Goal: Transaction & Acquisition: Subscribe to service/newsletter

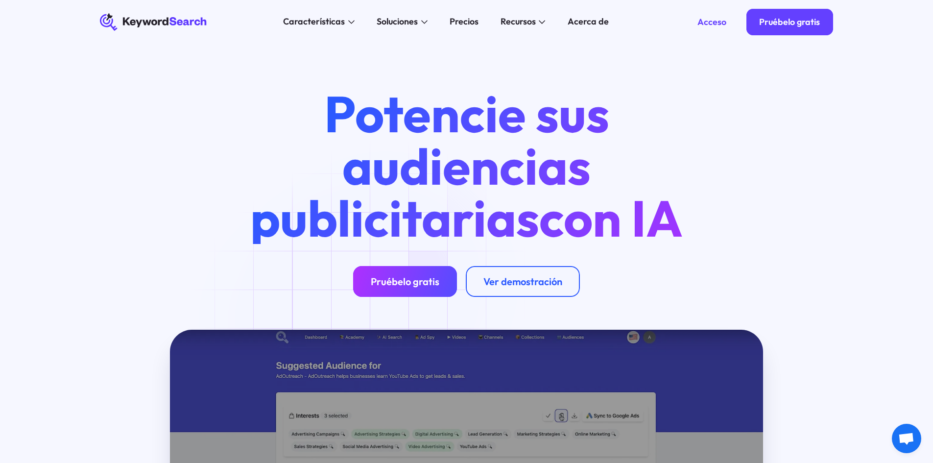
click at [389, 283] on font "Pruébelo gratis" at bounding box center [405, 281] width 69 height 12
